Goal: Transaction & Acquisition: Purchase product/service

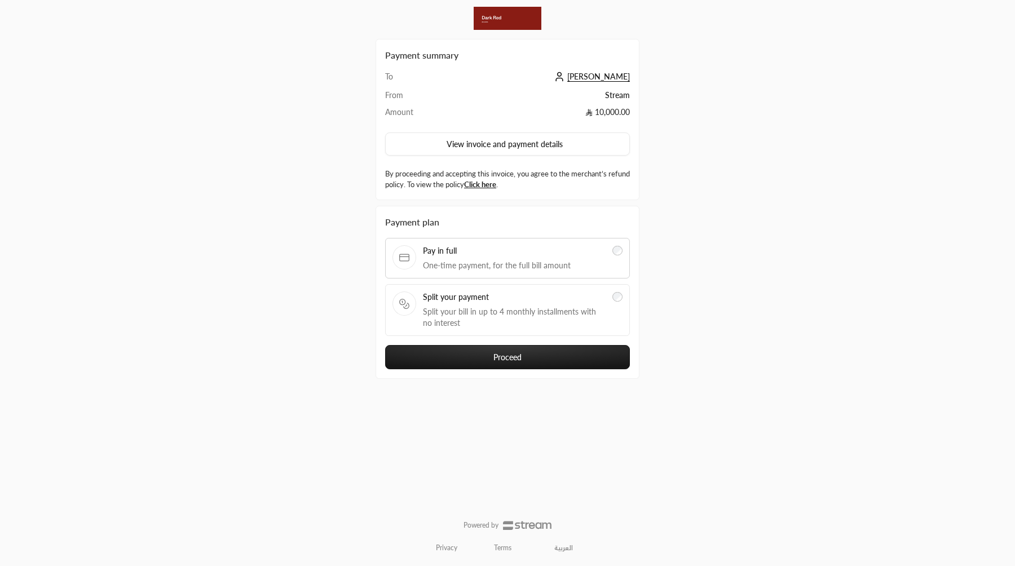
click at [543, 305] on div "Split your payment Split your bill in up to 4 monthly installments with no inte…" at bounding box center [514, 310] width 183 height 37
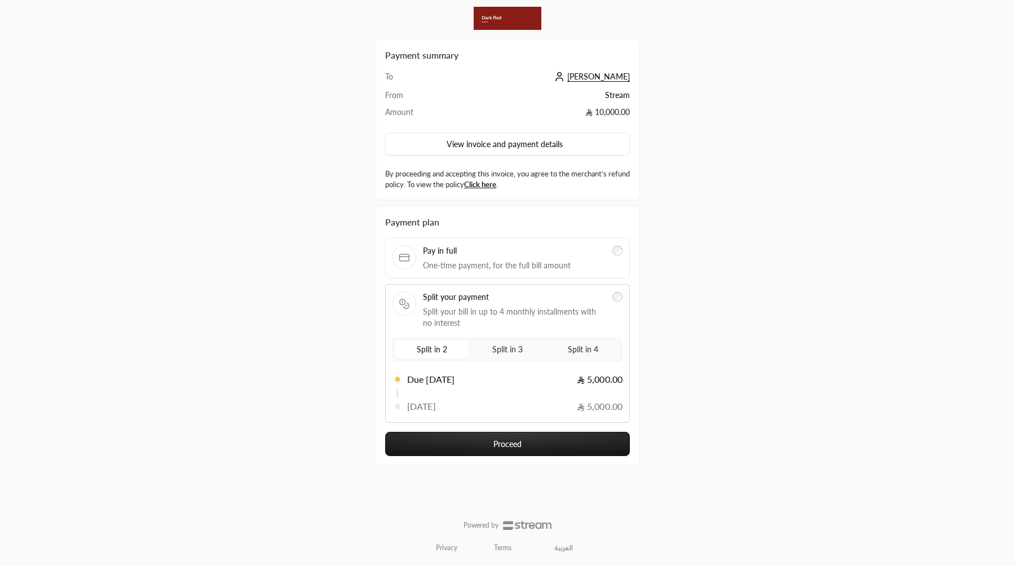
click at [549, 552] on link "العربية" at bounding box center [563, 548] width 31 height 18
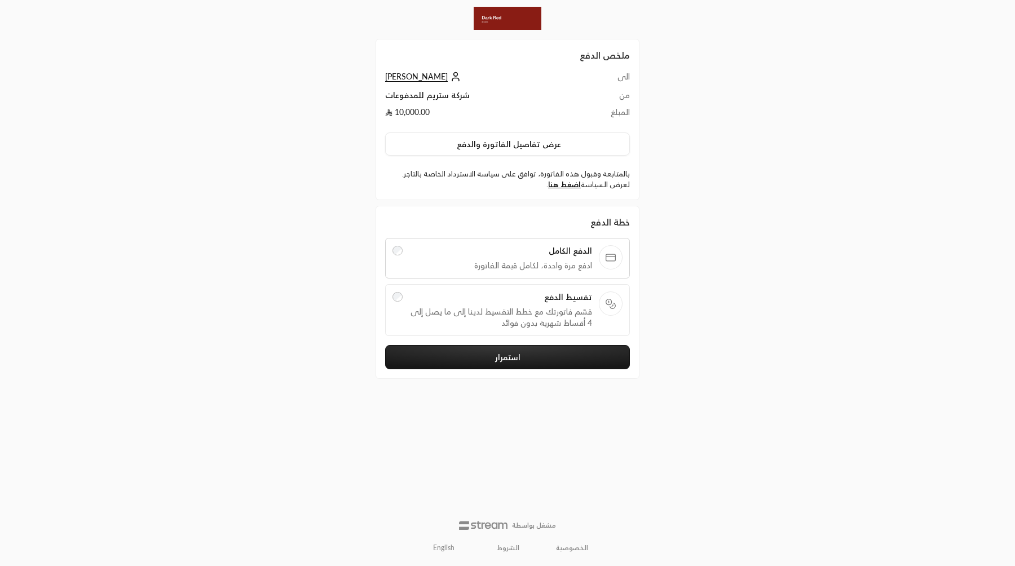
click at [543, 350] on button "استمرار" at bounding box center [507, 357] width 245 height 24
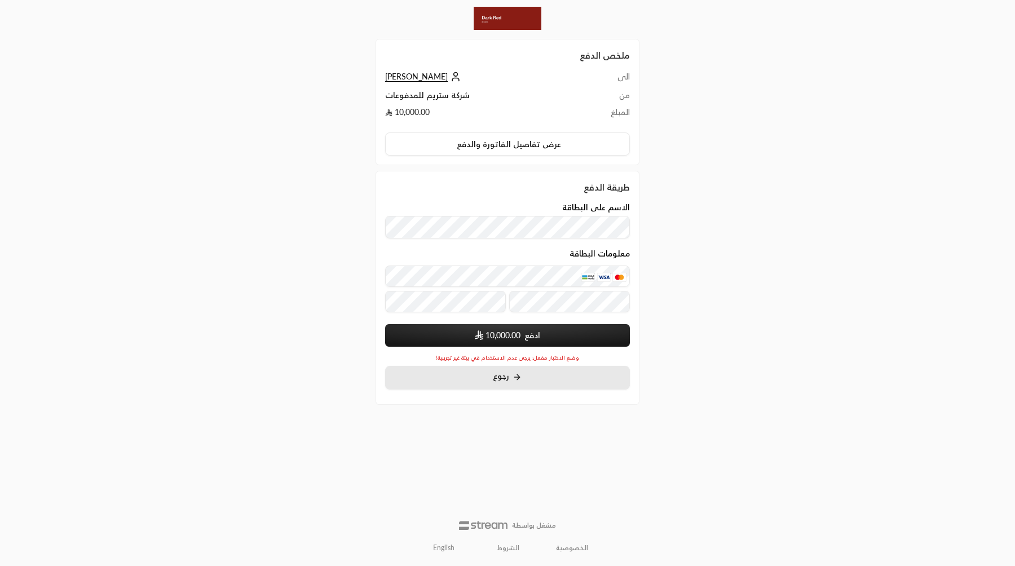
click at [524, 383] on button "رجوع" at bounding box center [507, 378] width 245 height 24
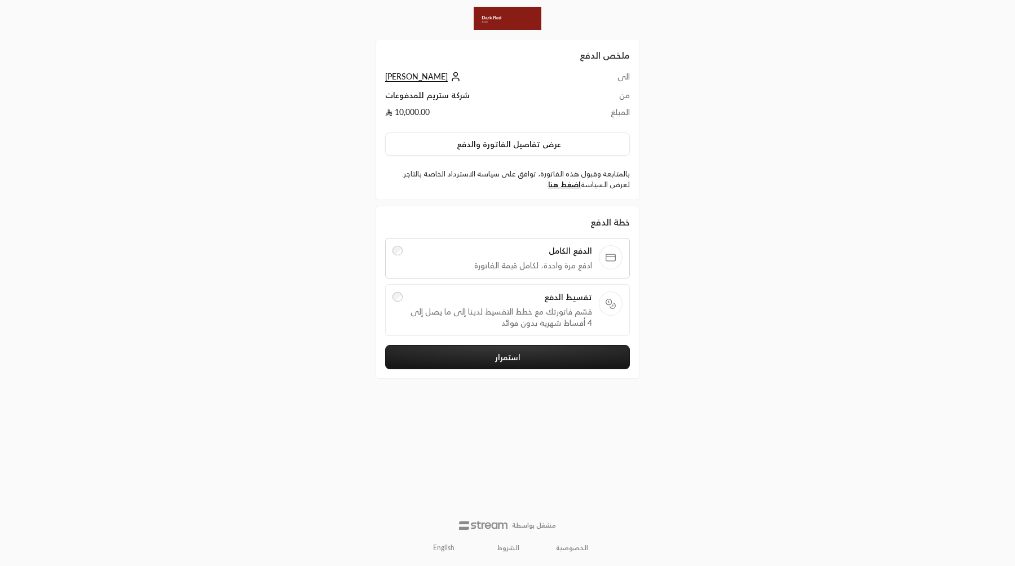
click at [542, 329] on div "تقسيط الدفع قسّم فاتورتك مع خطط التقسيط لدينا إلى ما يصل إلى 4 أقساط شهرية بدون…" at bounding box center [507, 310] width 245 height 52
click at [545, 307] on span "قسّم فاتورتك مع خطط التقسيط لدينا إلى ما يصل إلى 4 أقساط شهرية بدون فوائد" at bounding box center [500, 317] width 183 height 23
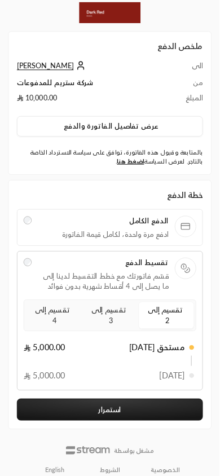
scroll to position [16, 0]
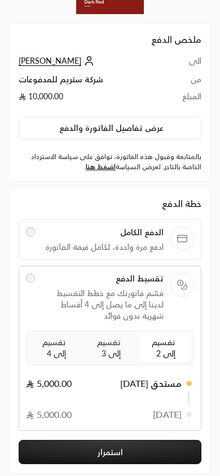
click at [212, 323] on div "خطة الدفع الدفع الكامل ادفع مرة واحدة، لكامل قيمة الفاتورة تقسيط الدفع قسّم فات…" at bounding box center [110, 330] width 212 height 286
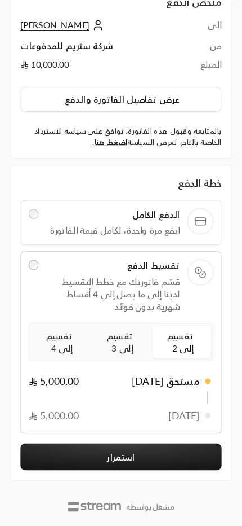
scroll to position [5, 0]
